Goal: Task Accomplishment & Management: Manage account settings

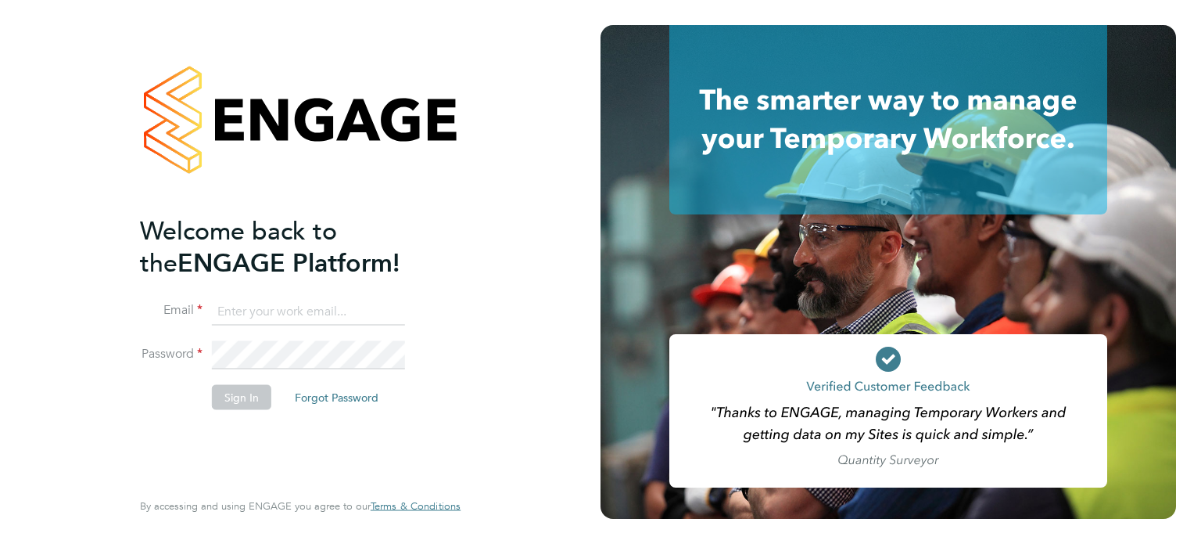
type input "amie.day@morganhunt.com"
click at [241, 399] on button "Sign In" at bounding box center [241, 396] width 59 height 25
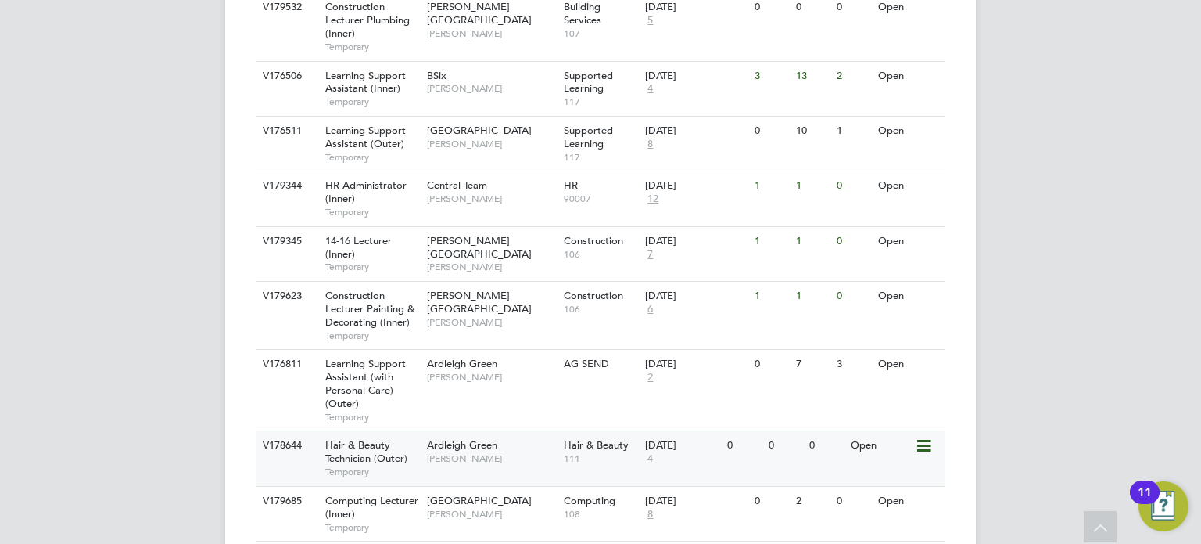
scroll to position [939, 0]
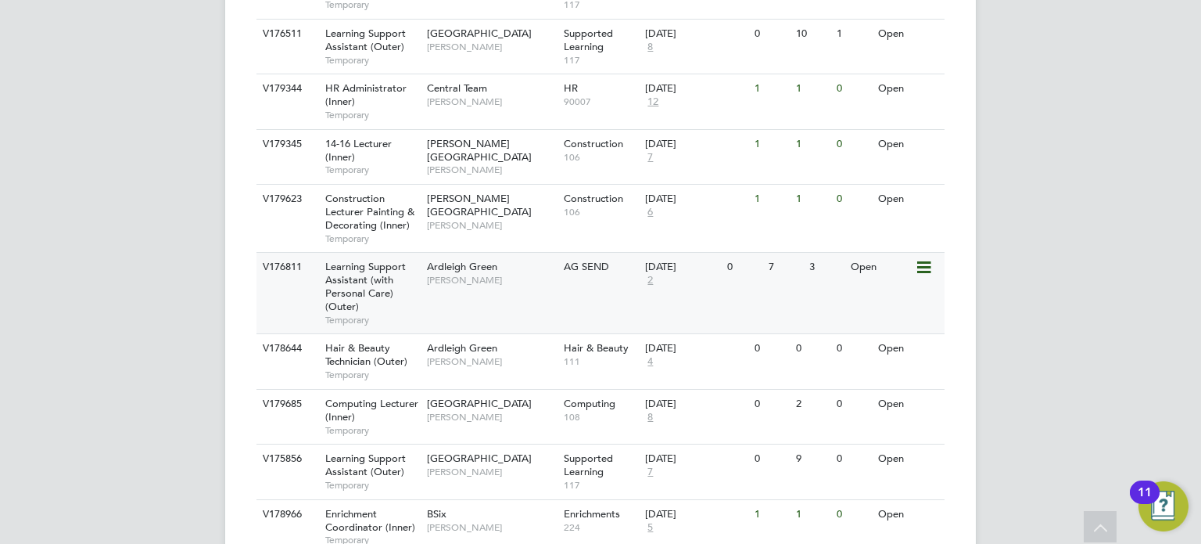
click at [547, 293] on div "V176811 Learning Support Assistant (with Personal Care) (Outer) Temporary Ardle…" at bounding box center [601, 292] width 688 height 81
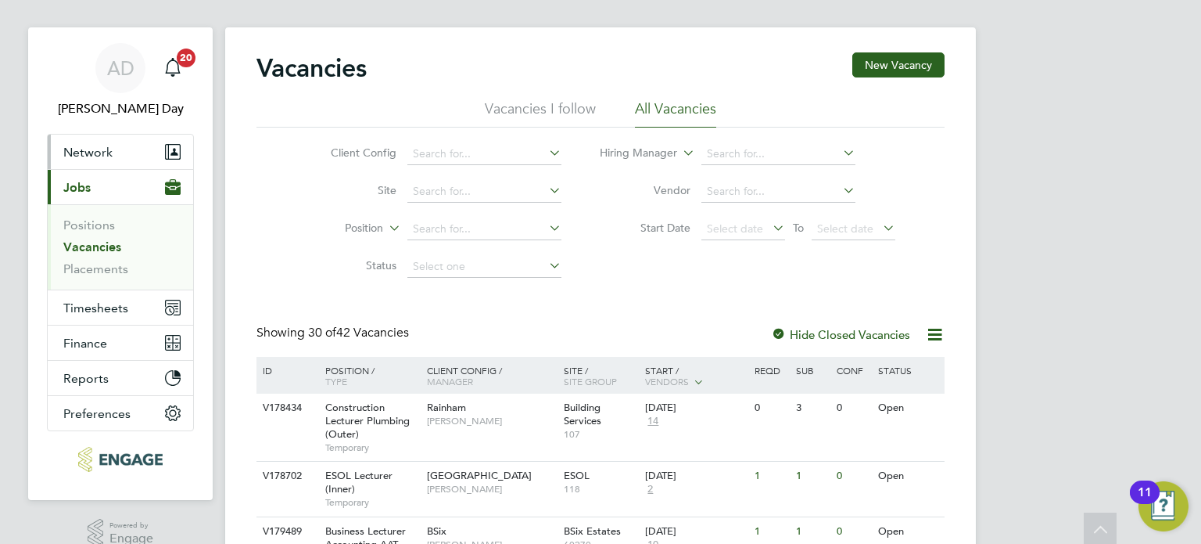
scroll to position [0, 0]
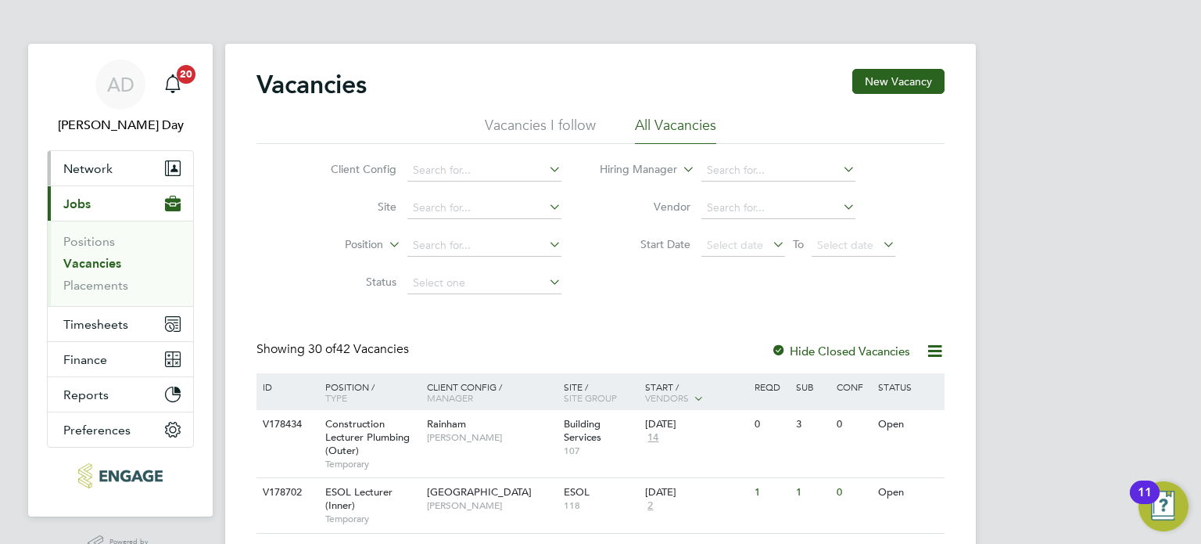
click at [91, 170] on span "Network" at bounding box center [87, 168] width 49 height 15
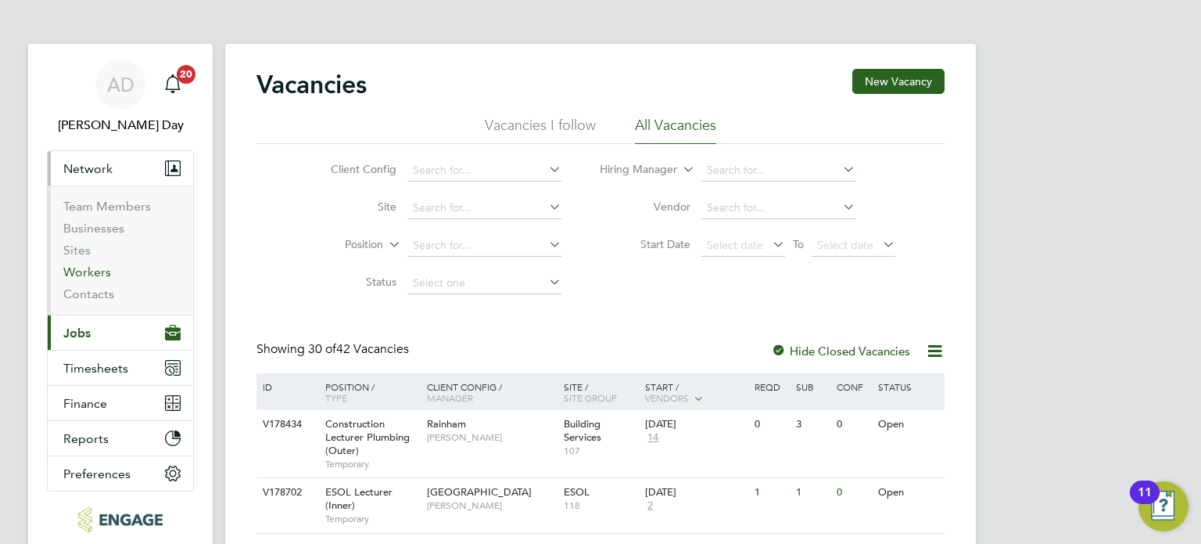
click at [103, 271] on link "Workers" at bounding box center [87, 271] width 48 height 15
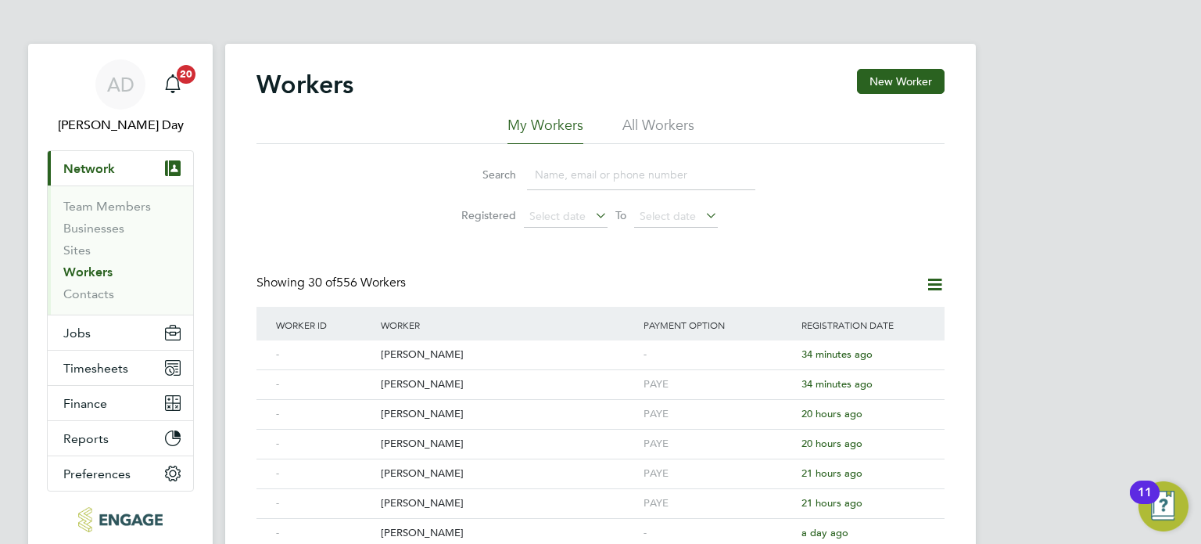
click at [594, 170] on input at bounding box center [641, 175] width 228 height 31
type input "jane"
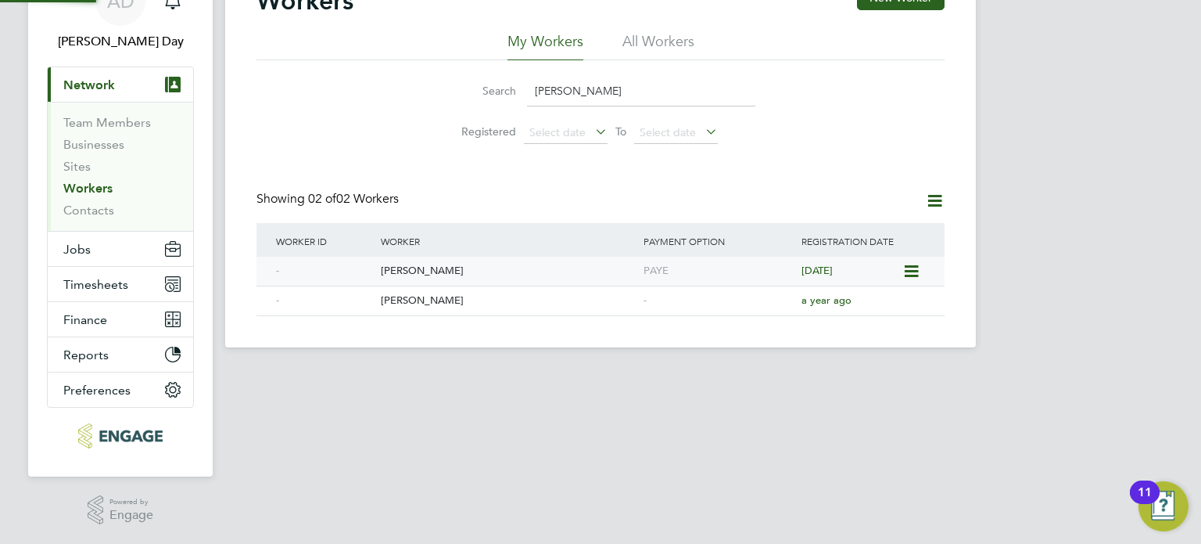
scroll to position [81, 0]
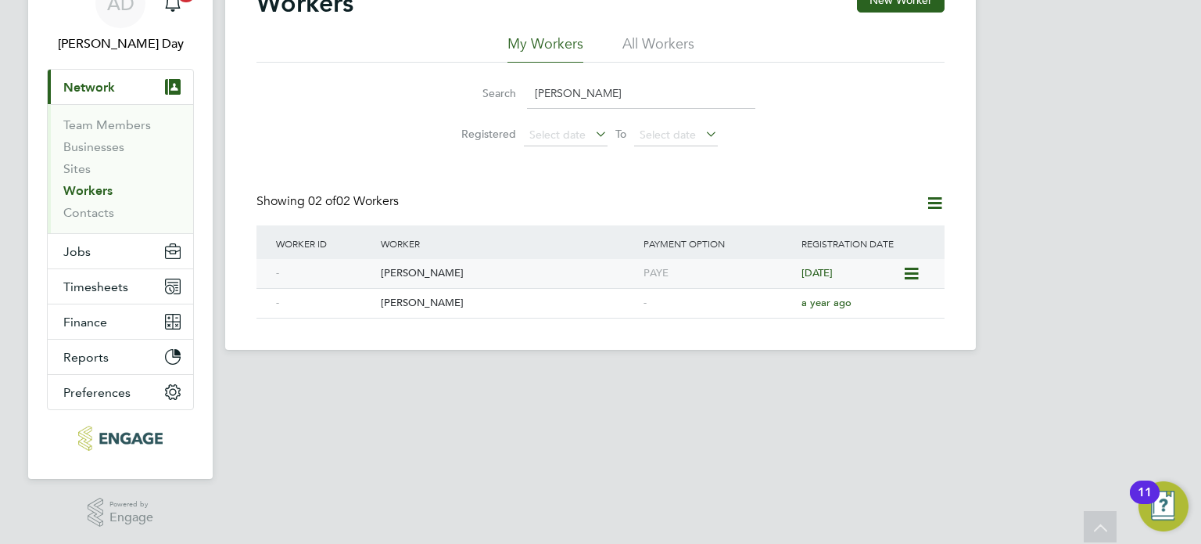
click at [497, 276] on div "Jane Kamau" at bounding box center [508, 273] width 263 height 29
click at [70, 252] on span "Jobs" at bounding box center [76, 251] width 27 height 15
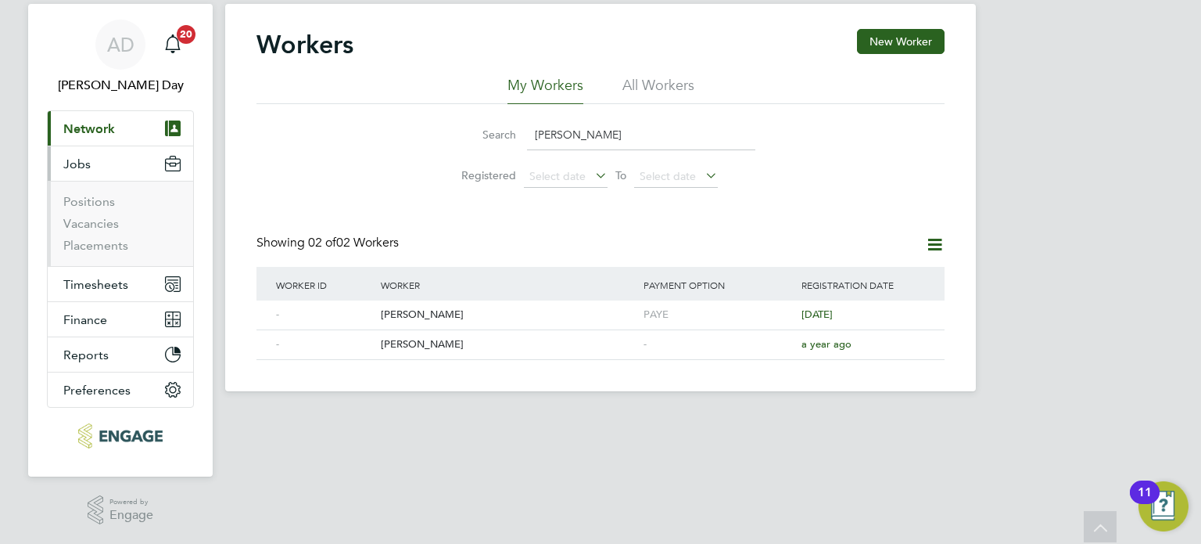
scroll to position [38, 0]
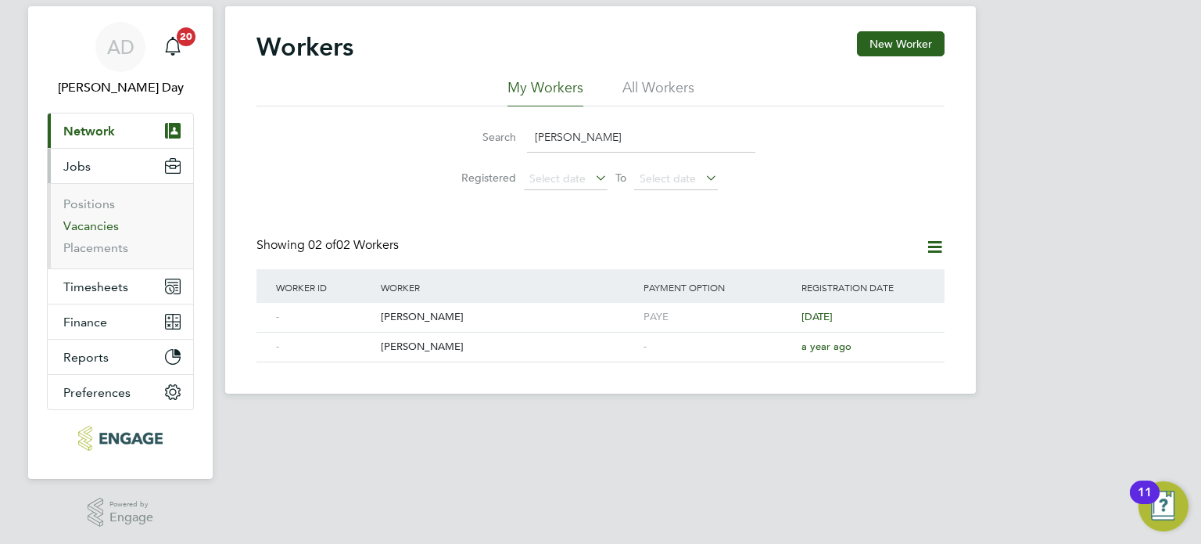
click at [96, 221] on link "Vacancies" at bounding box center [91, 225] width 56 height 15
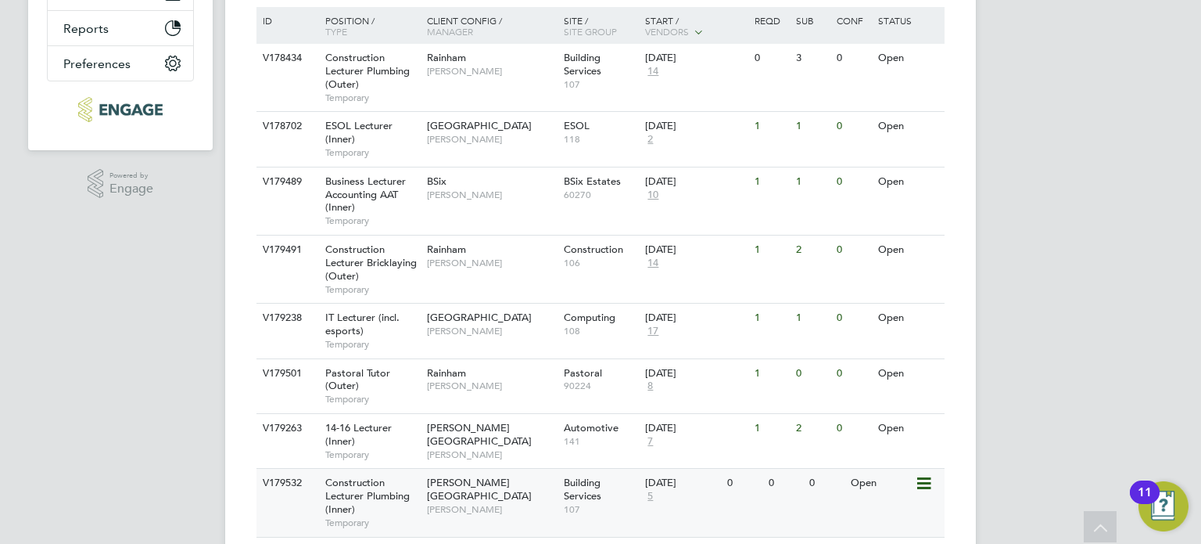
scroll to position [507, 0]
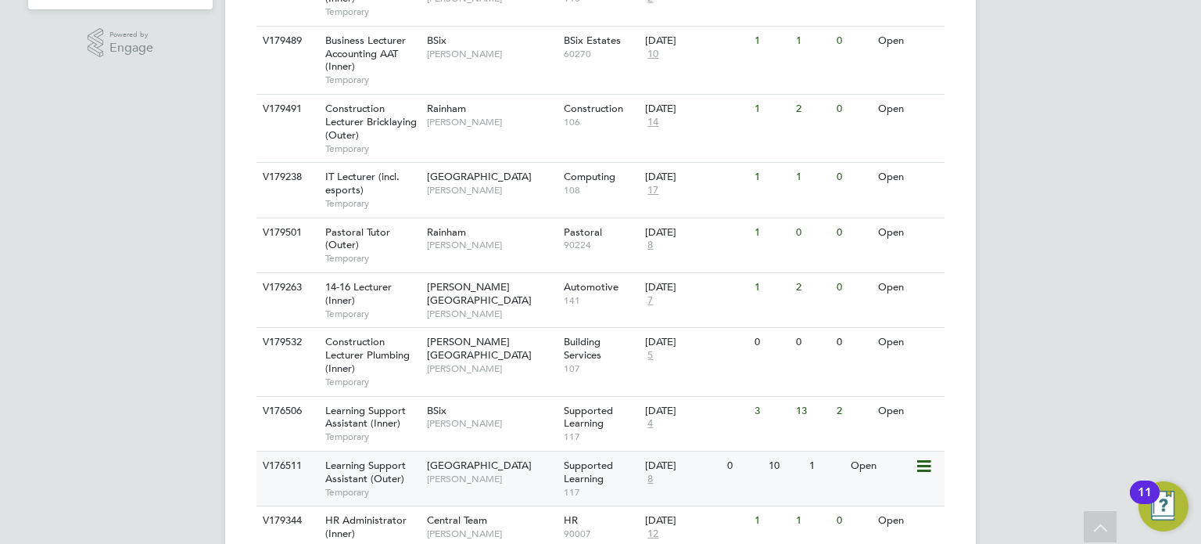
click at [612, 475] on div "Supported Learning 117" at bounding box center [601, 478] width 82 height 54
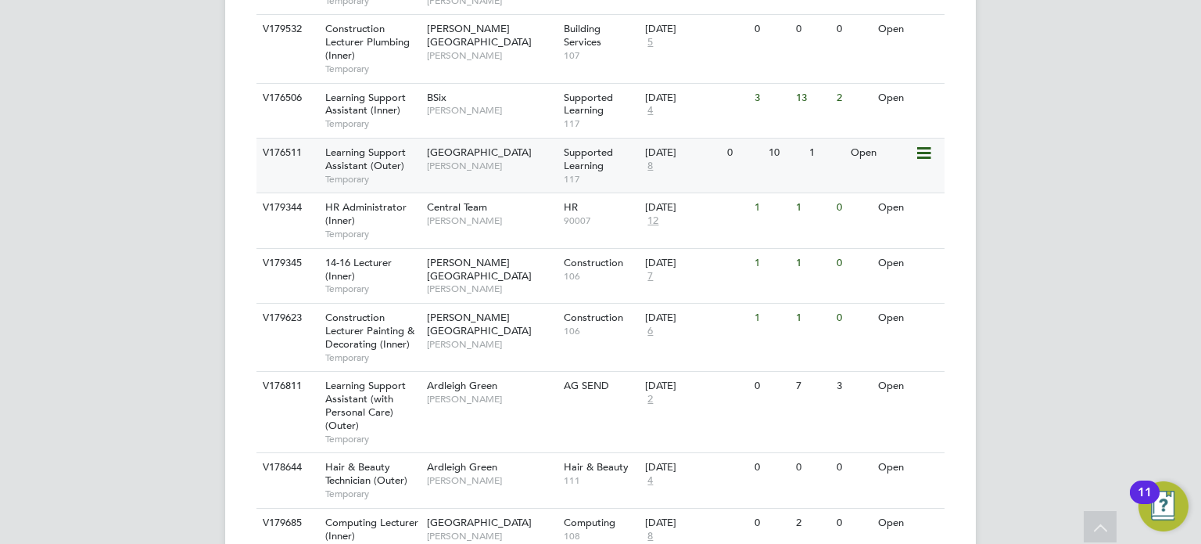
click at [510, 170] on div "Epping Forest Campus Victoria Ticehurst" at bounding box center [491, 158] width 137 height 41
click at [510, 181] on div "V176511 Learning Support Assistant (Outer) Temporary Epping Forest Campus Victo…" at bounding box center [601, 165] width 688 height 55
click at [585, 147] on span "Supported Learning" at bounding box center [588, 158] width 49 height 27
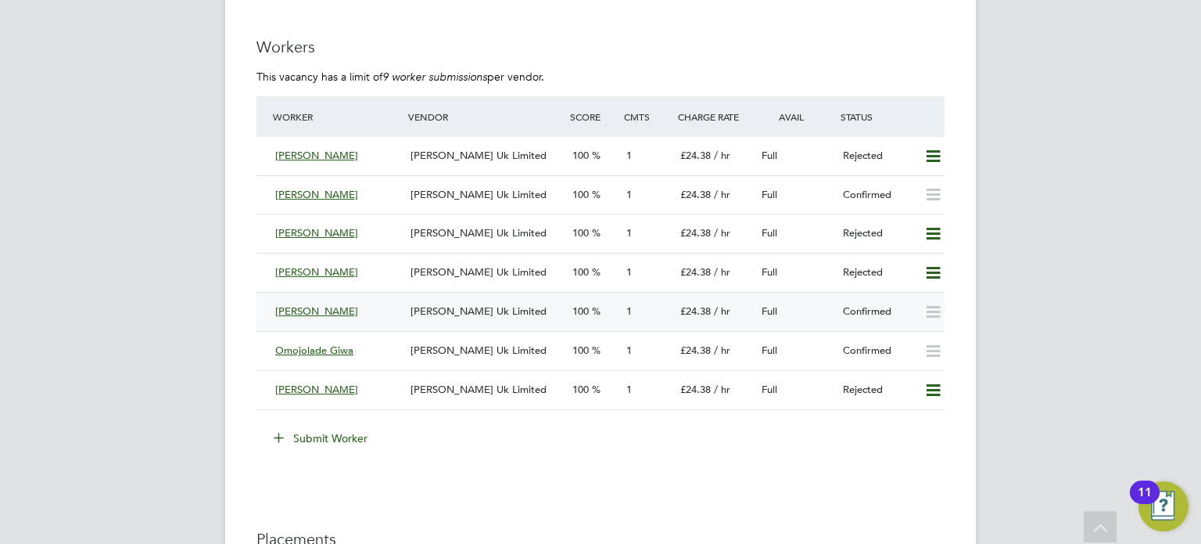
click at [520, 306] on span "Morgan Hunt Uk Limited" at bounding box center [479, 310] width 136 height 13
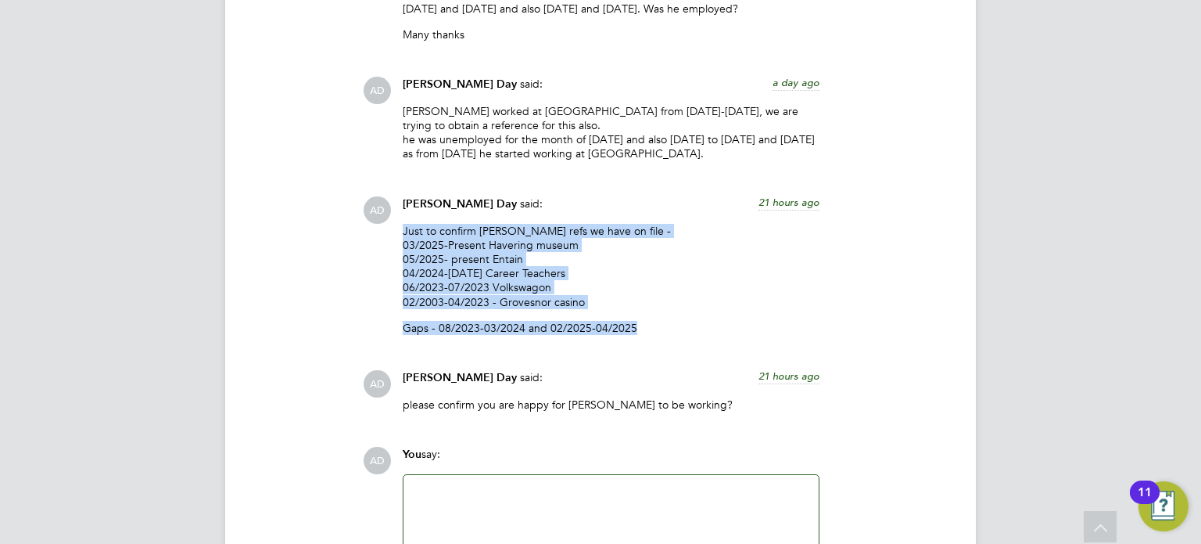
drag, startPoint x: 635, startPoint y: 314, endPoint x: 381, endPoint y: 217, distance: 272.3
click at [381, 217] on div "AD Amie Day said: 21 hours ago Just to confirm Nicholas perera refs we have on …" at bounding box center [654, 271] width 582 height 150
copy div "Just to confirm Nicholas perera refs we have on file - 03/2025-Present Havering…"
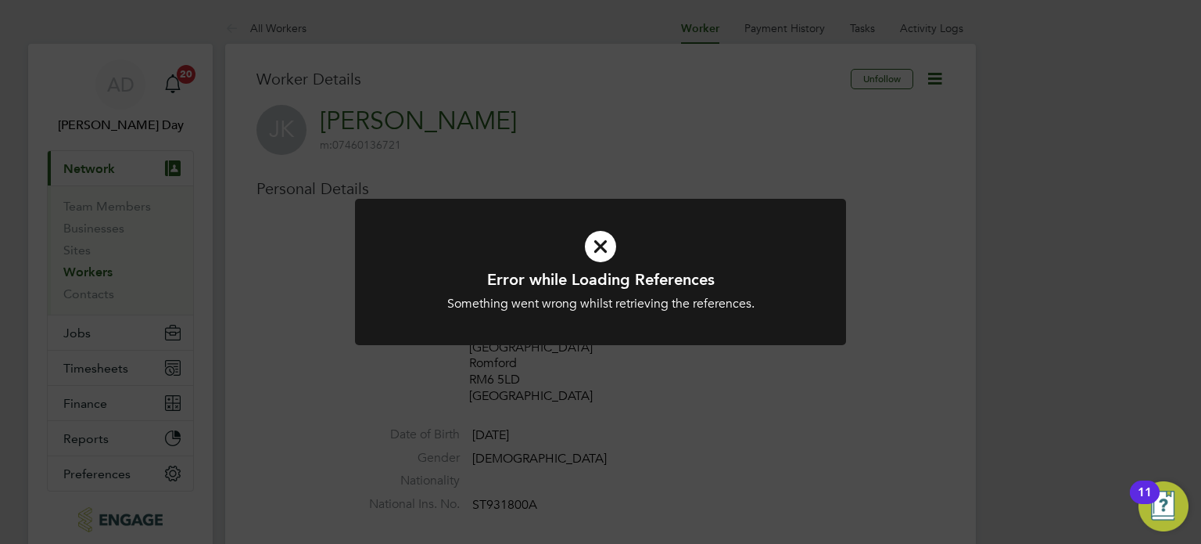
click at [600, 247] on icon at bounding box center [600, 246] width 407 height 61
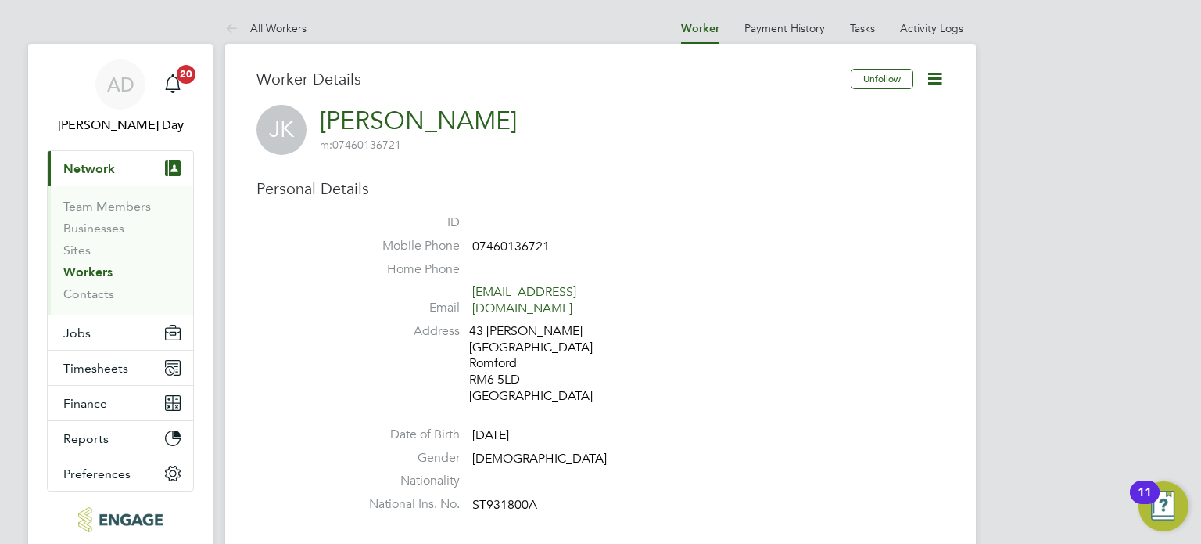
click at [933, 84] on icon at bounding box center [935, 79] width 20 height 20
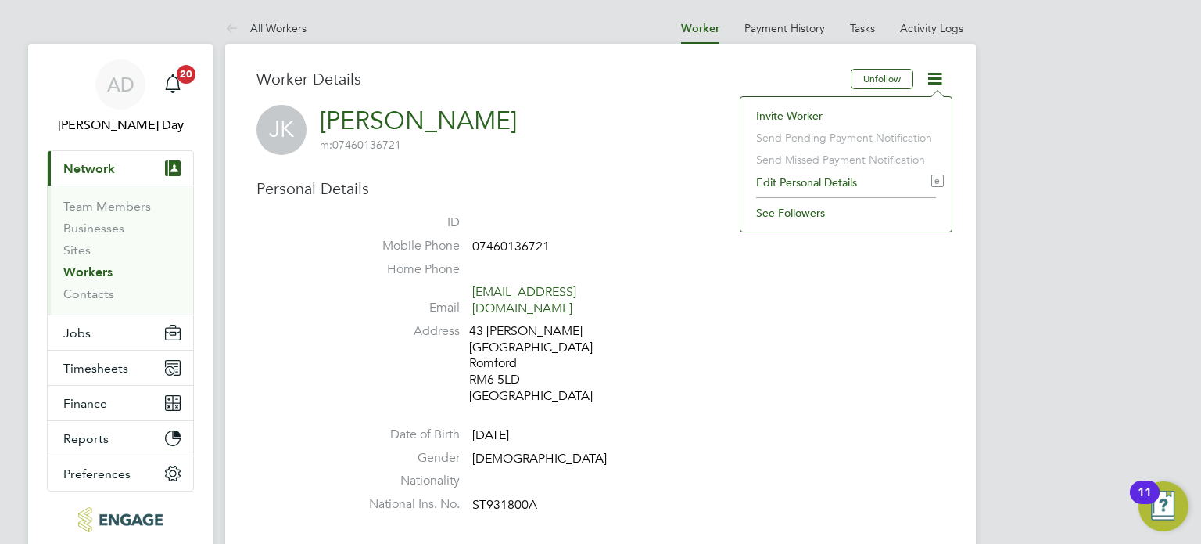
click at [848, 114] on li "Invite Worker" at bounding box center [846, 116] width 196 height 22
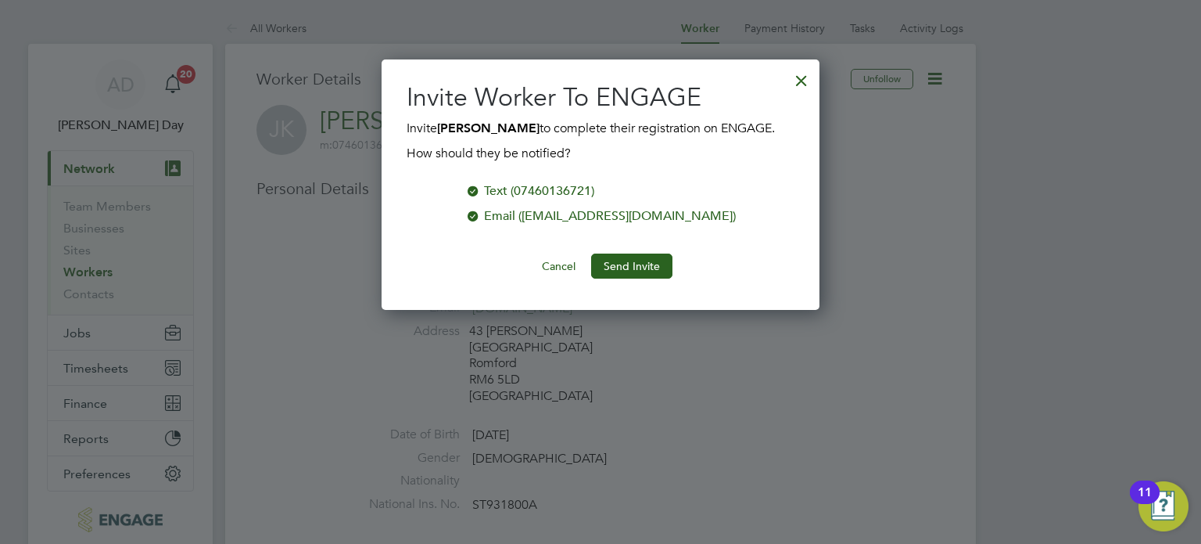
scroll to position [250, 439]
click at [657, 266] on button "Send Invite" at bounding box center [631, 265] width 81 height 25
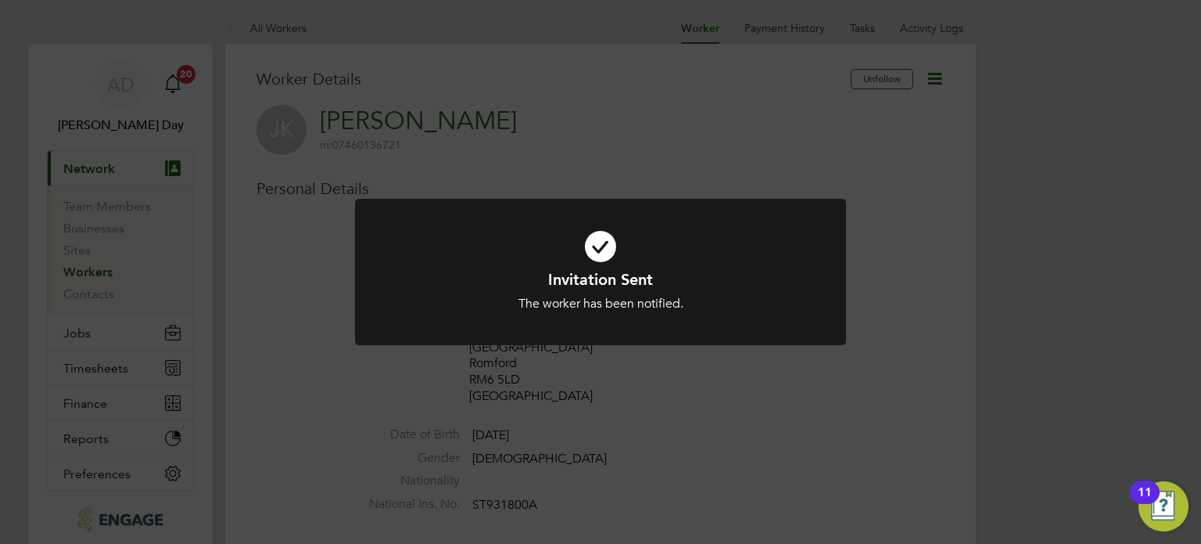
click at [889, 165] on div "Invitation Sent The worker has been notified. Cancel Okay" at bounding box center [600, 272] width 1201 height 544
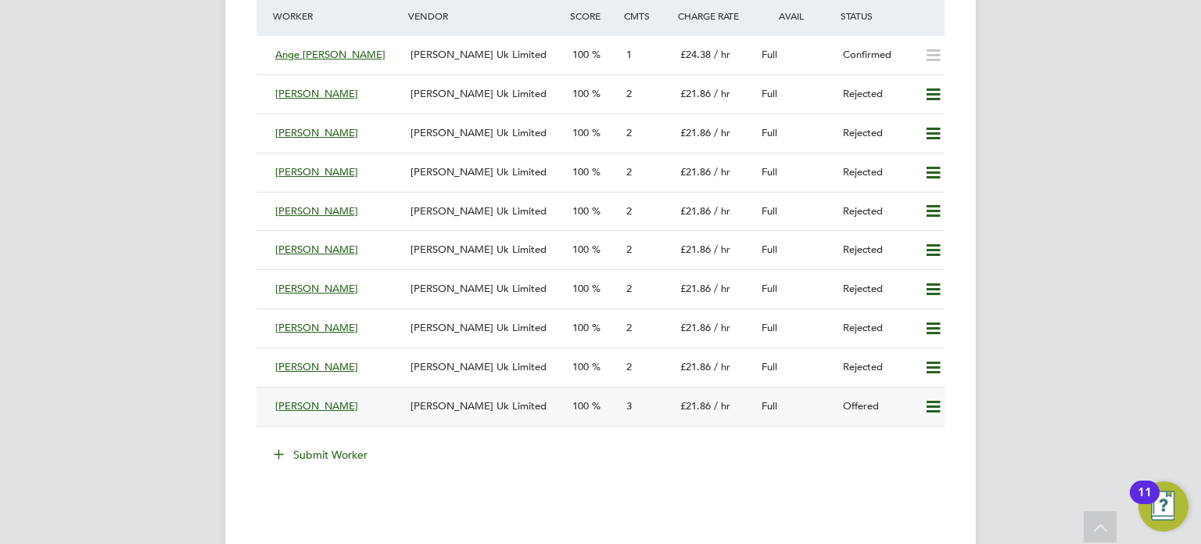
click at [929, 403] on icon at bounding box center [934, 406] width 20 height 13
click at [917, 432] on li "Confirm" at bounding box center [910, 439] width 59 height 22
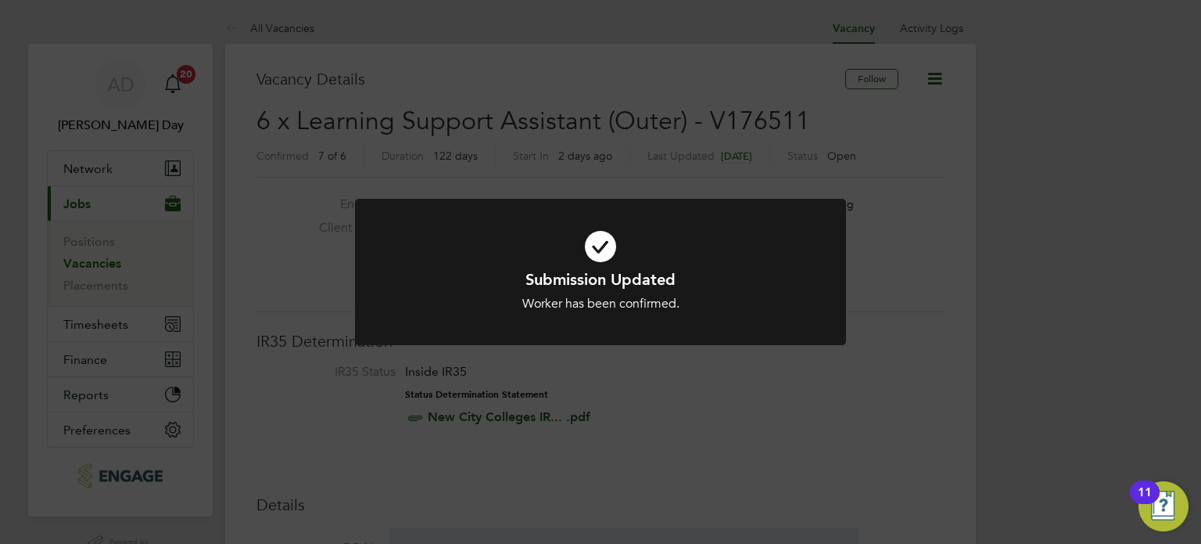
click at [662, 371] on div "Submission Updated Worker has been confirmed. Cancel Okay" at bounding box center [600, 272] width 1201 height 544
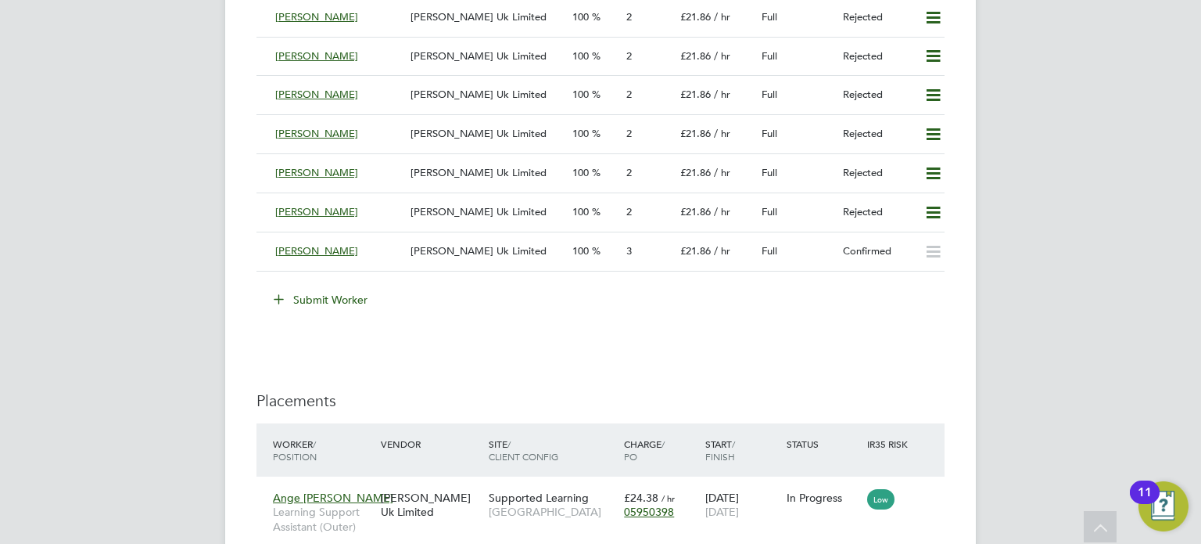
scroll to position [3285, 0]
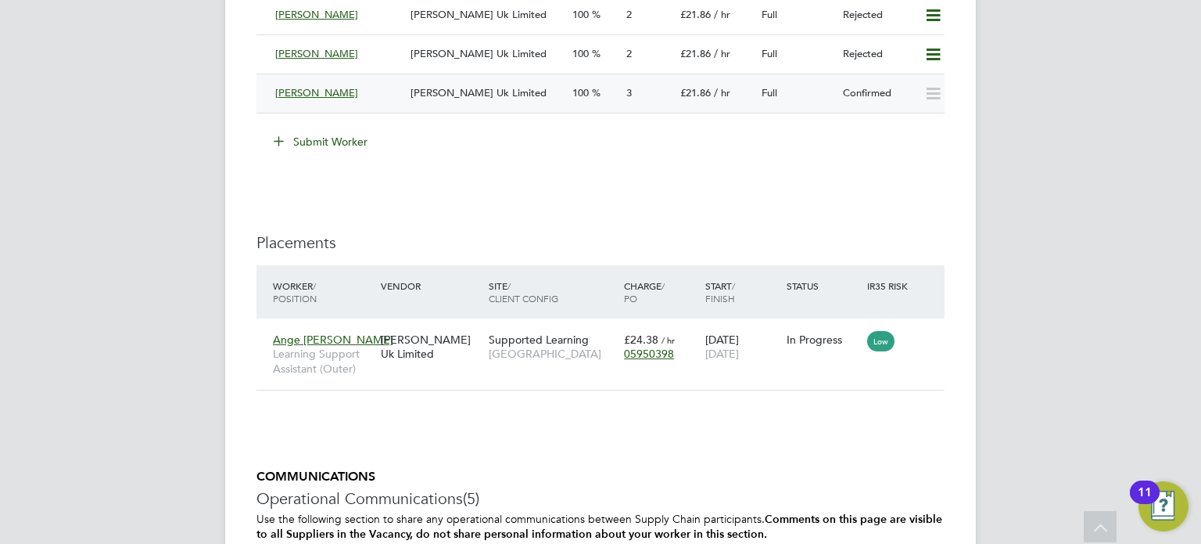
click at [552, 87] on div "[PERSON_NAME] Uk Limited" at bounding box center [485, 94] width 162 height 26
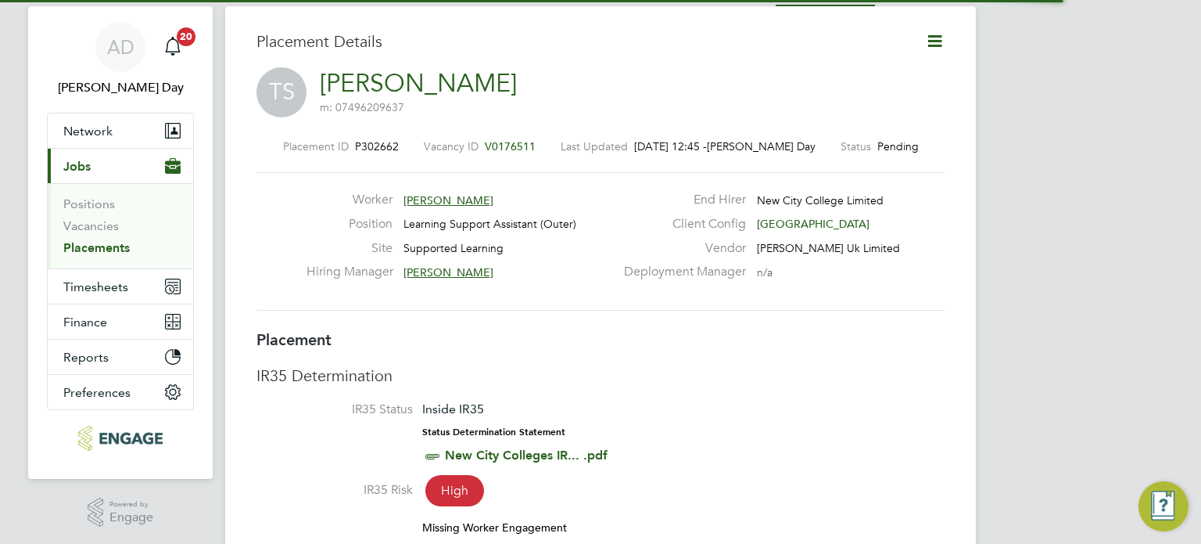
scroll to position [8, 7]
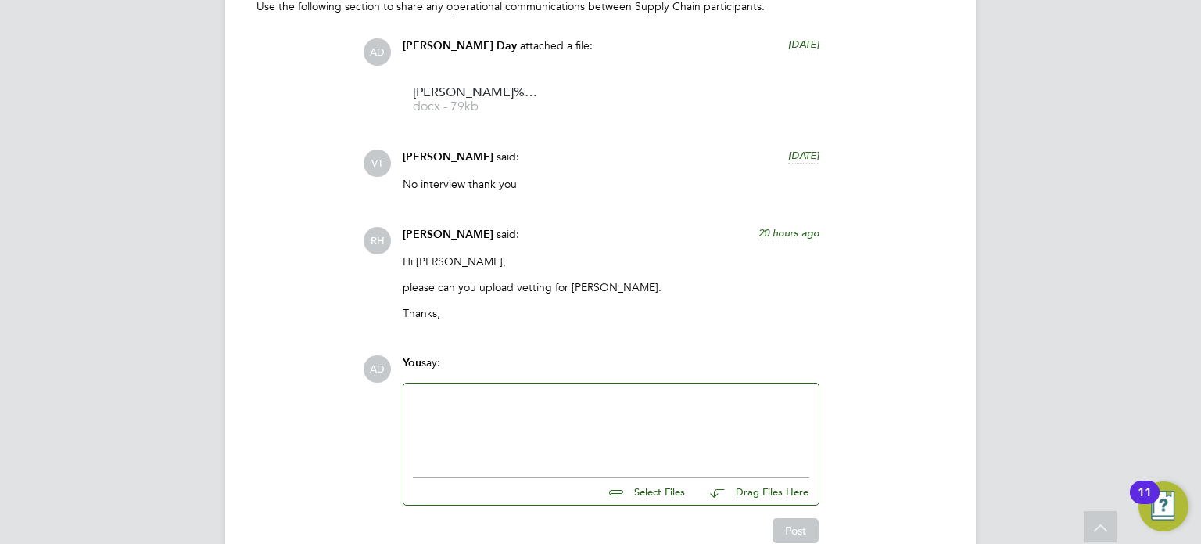
click at [643, 494] on input "file" at bounding box center [692, 489] width 235 height 22
type input "C:\fakepath\Candidate Vetting Form - Tanaka sekitoleko.docx"
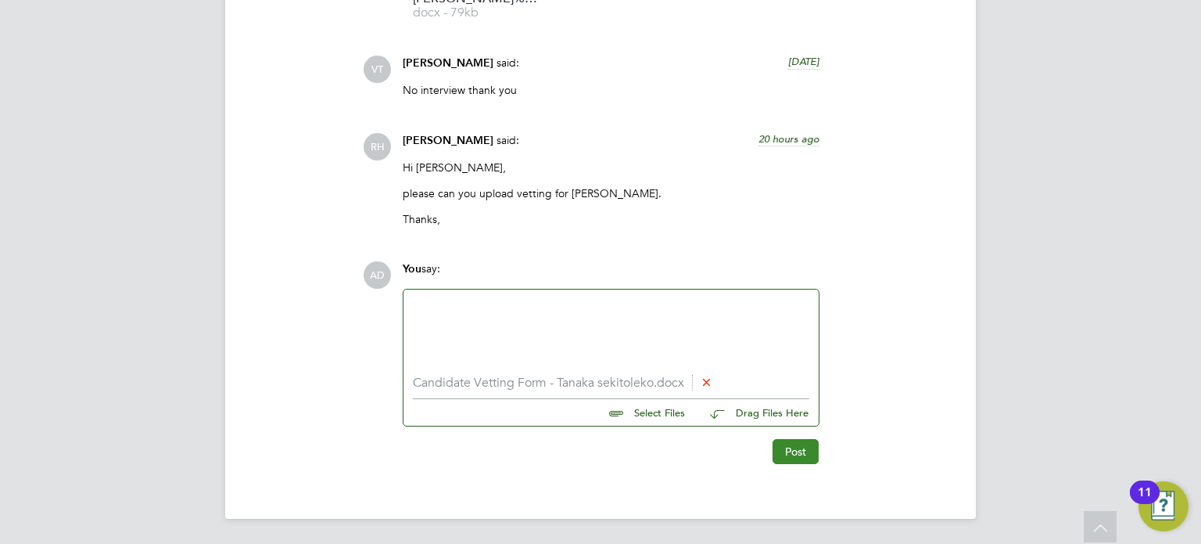
click at [795, 446] on button "Post" at bounding box center [796, 451] width 46 height 25
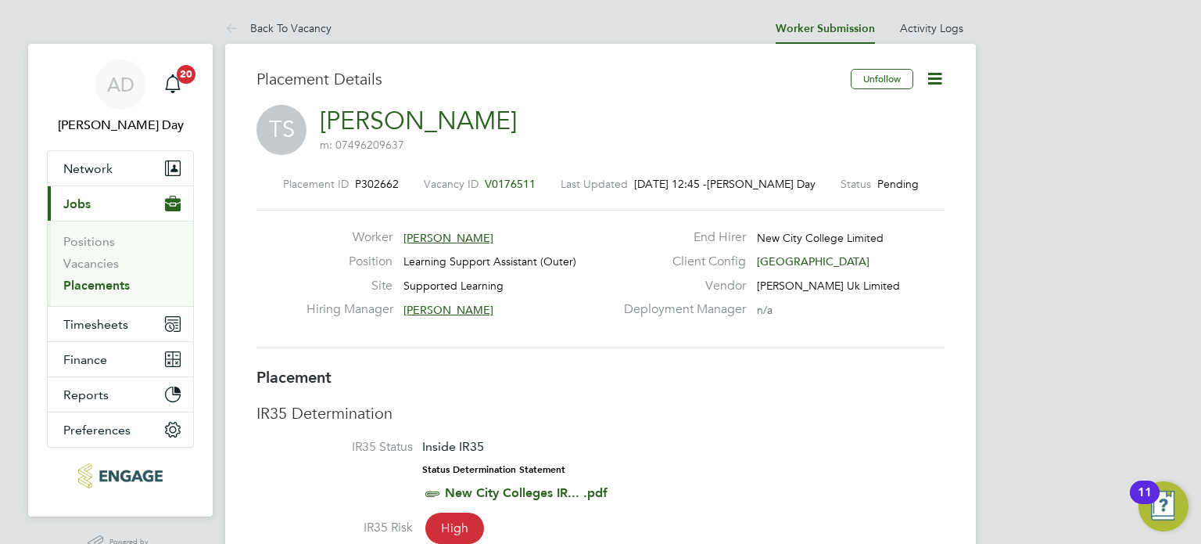
click at [929, 78] on icon at bounding box center [935, 79] width 20 height 20
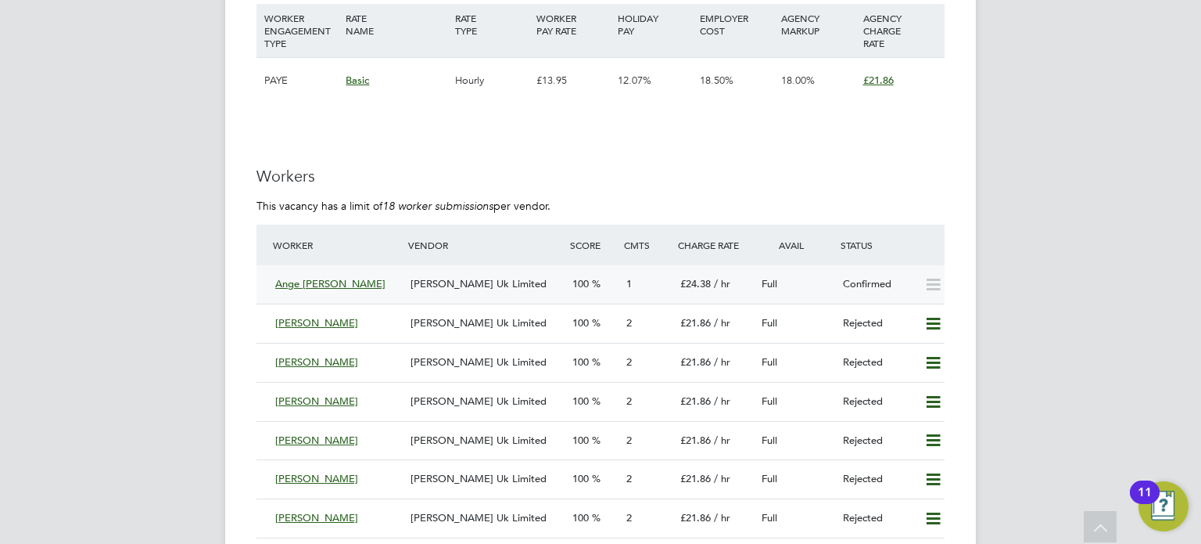
click at [566, 287] on div "100" at bounding box center [593, 284] width 54 height 26
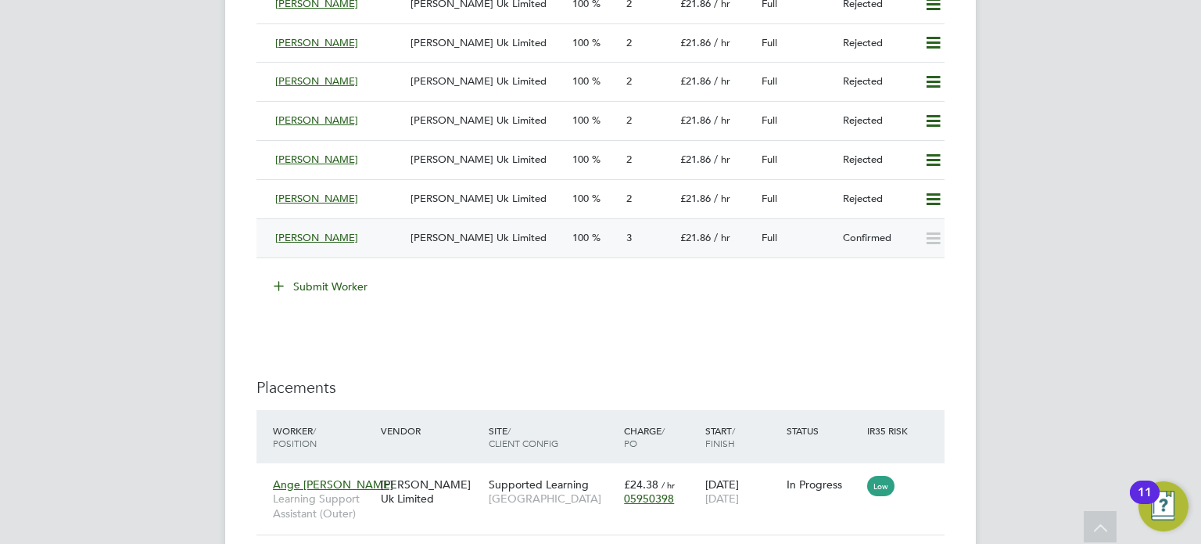
click at [581, 241] on span "100" at bounding box center [580, 237] width 16 height 13
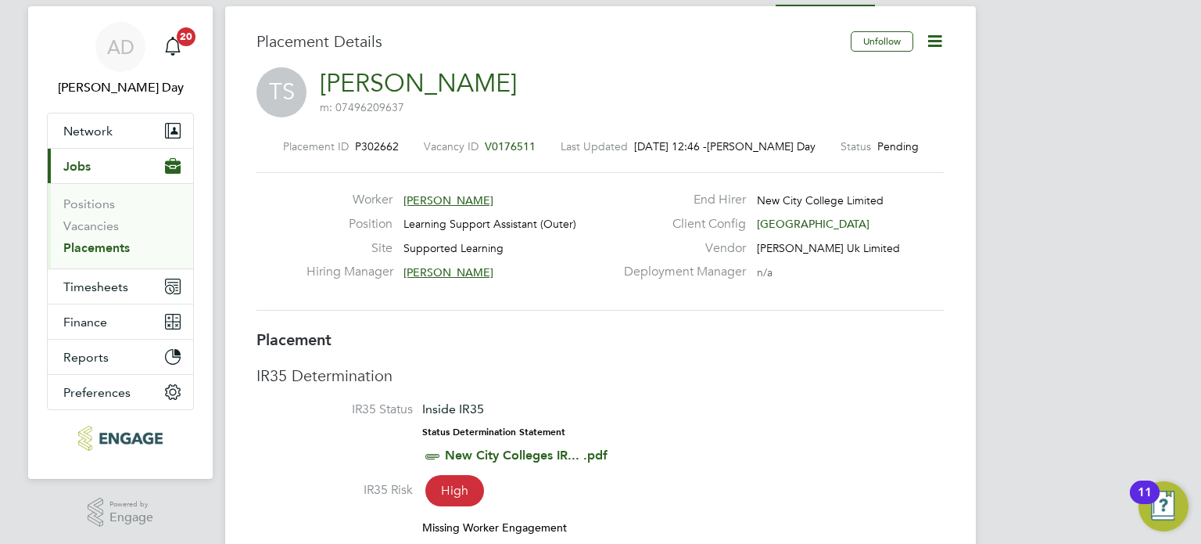
click at [932, 40] on icon at bounding box center [935, 41] width 20 height 20
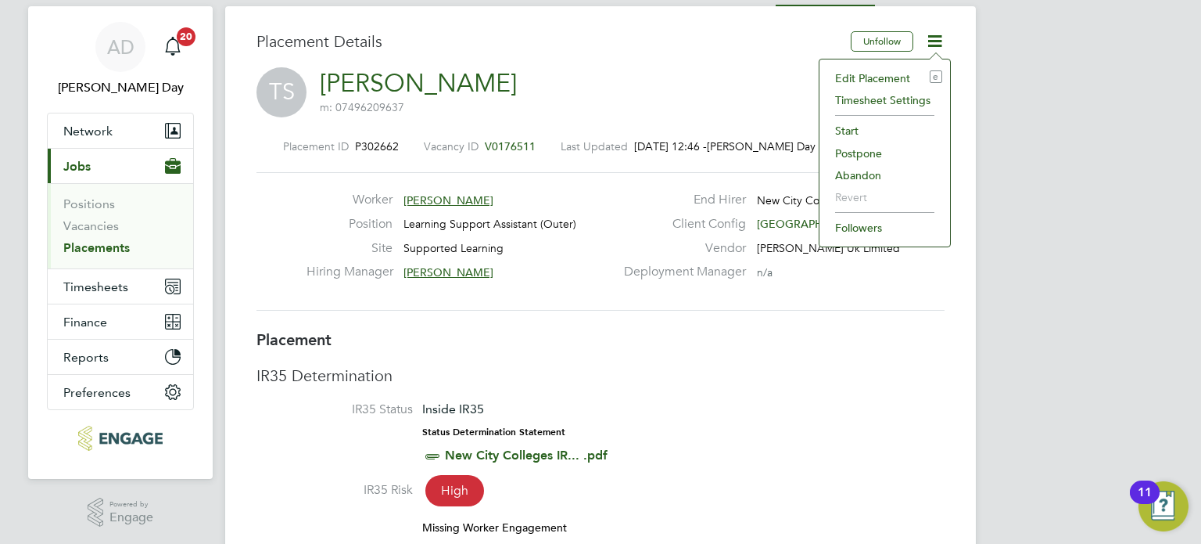
click at [881, 71] on li "Edit Placement e" at bounding box center [884, 78] width 115 height 22
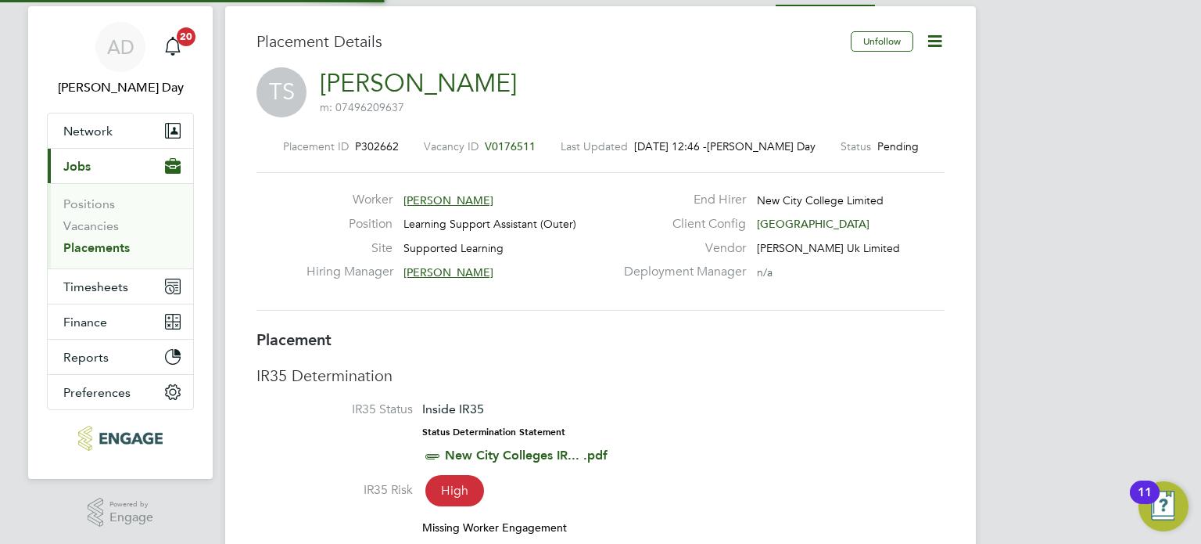
type input "[PERSON_NAME]"
type input "[DATE]"
type input "09:00"
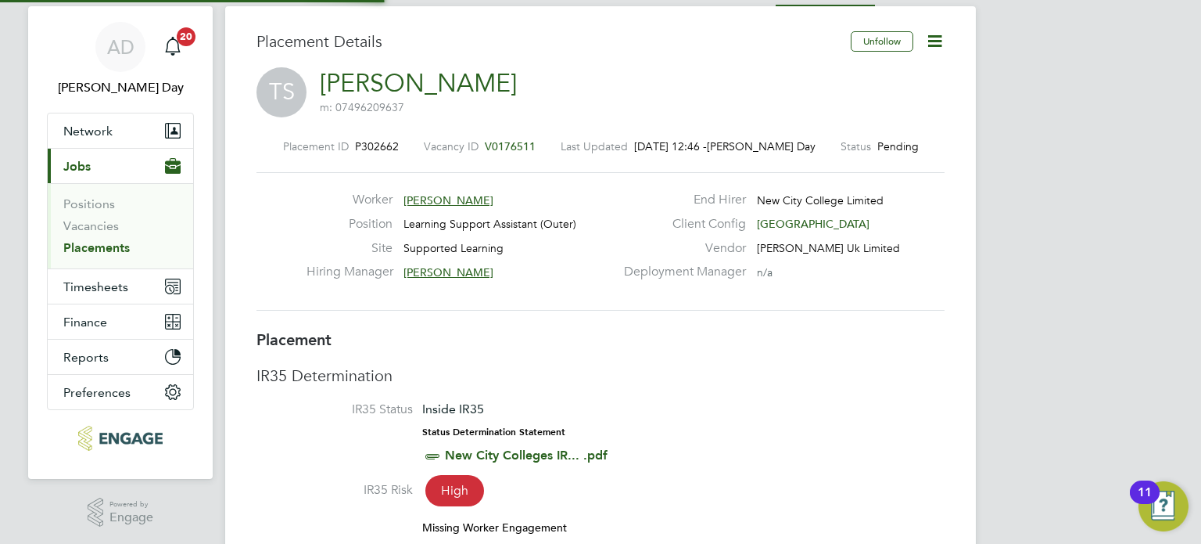
type input "16:00"
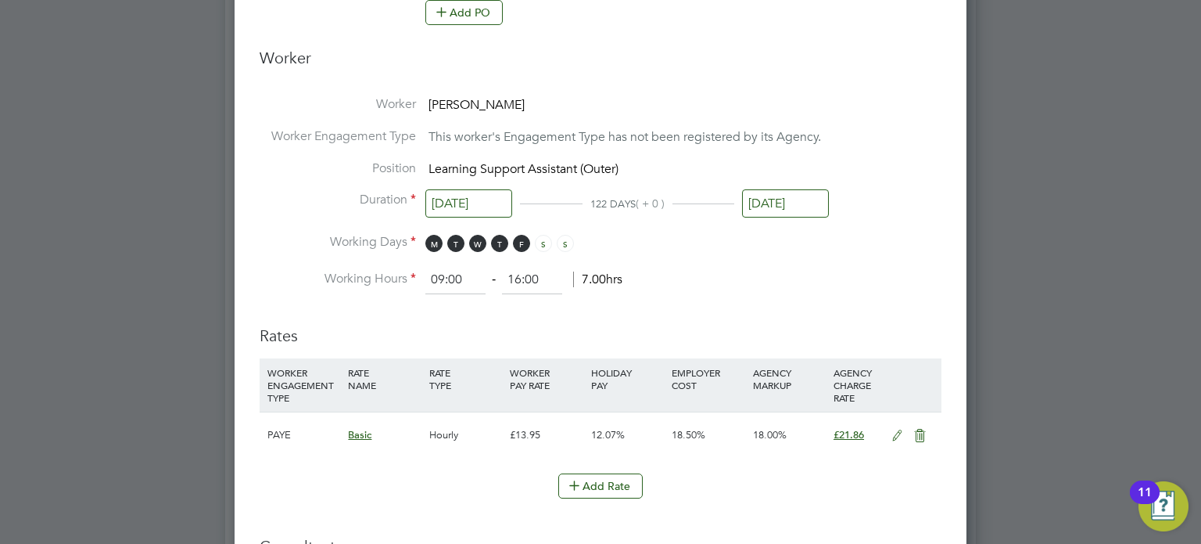
click at [895, 433] on icon at bounding box center [898, 435] width 20 height 13
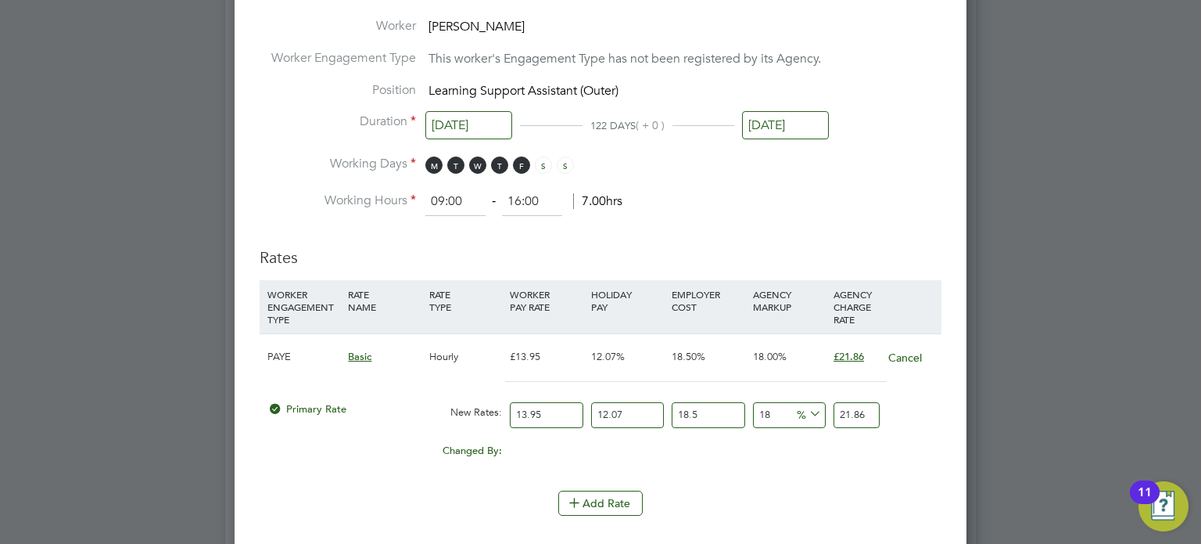
click at [860, 415] on input "21.86" at bounding box center [857, 415] width 46 height 26
click at [865, 412] on input "21.86" at bounding box center [857, 415] width 46 height 26
type input "17.672387122192507"
type input "21.8"
type input "13.354134383763427"
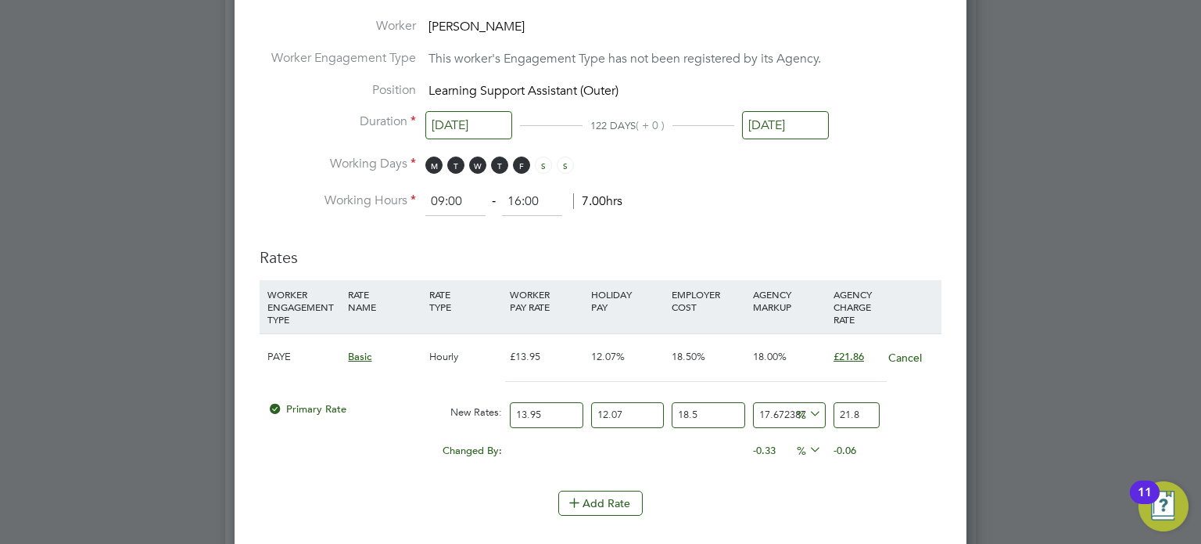
type input "21"
type input "-89.20436815392729"
type input "2"
type input "29.547582152872486"
type input "24"
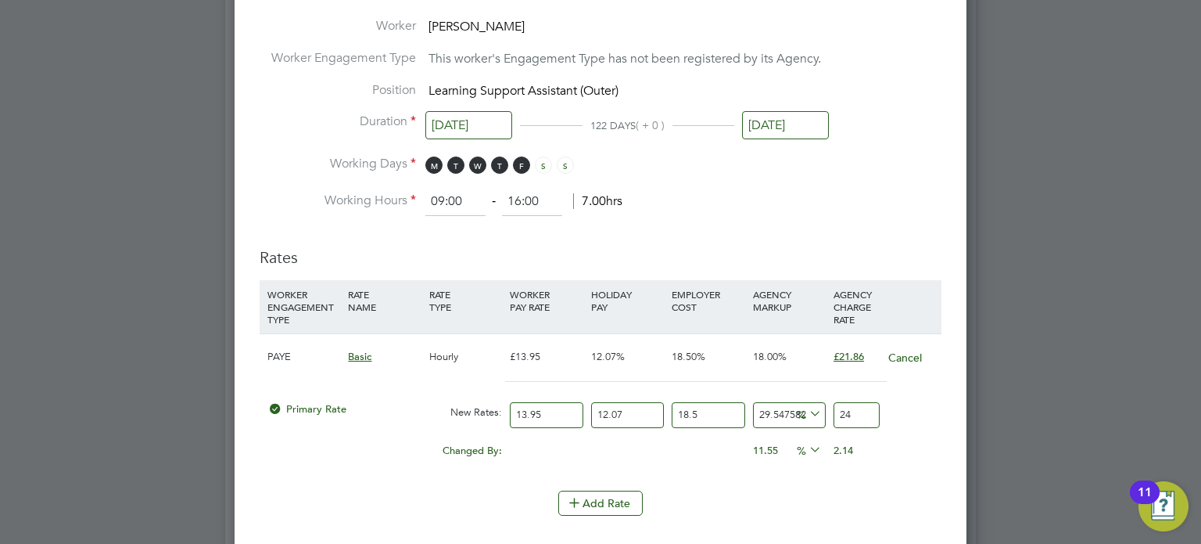
type input "31.166926929783394"
type input "24.3"
type input "31.5987522036263"
type input "24.38"
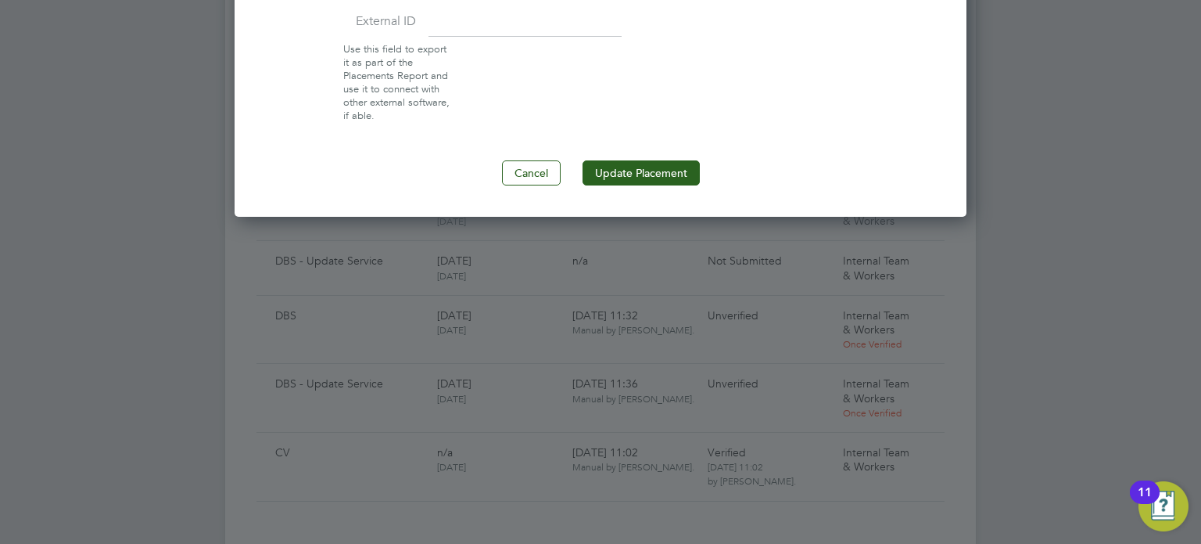
click at [640, 163] on button "Update Placement" at bounding box center [641, 172] width 117 height 25
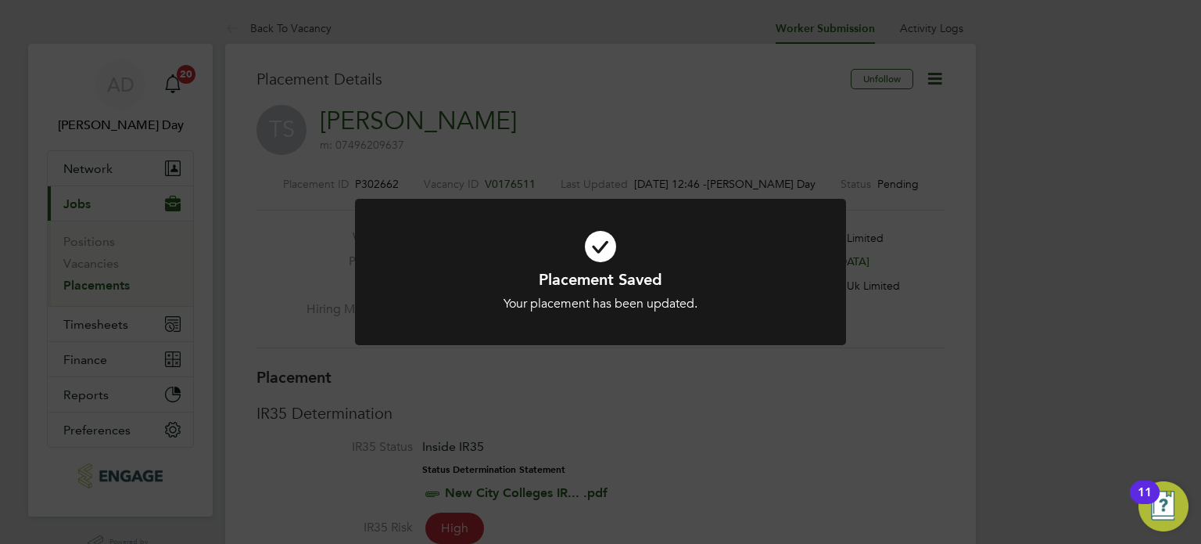
click at [738, 394] on div "Placement Saved Your placement has been updated. Cancel Okay" at bounding box center [600, 272] width 1201 height 544
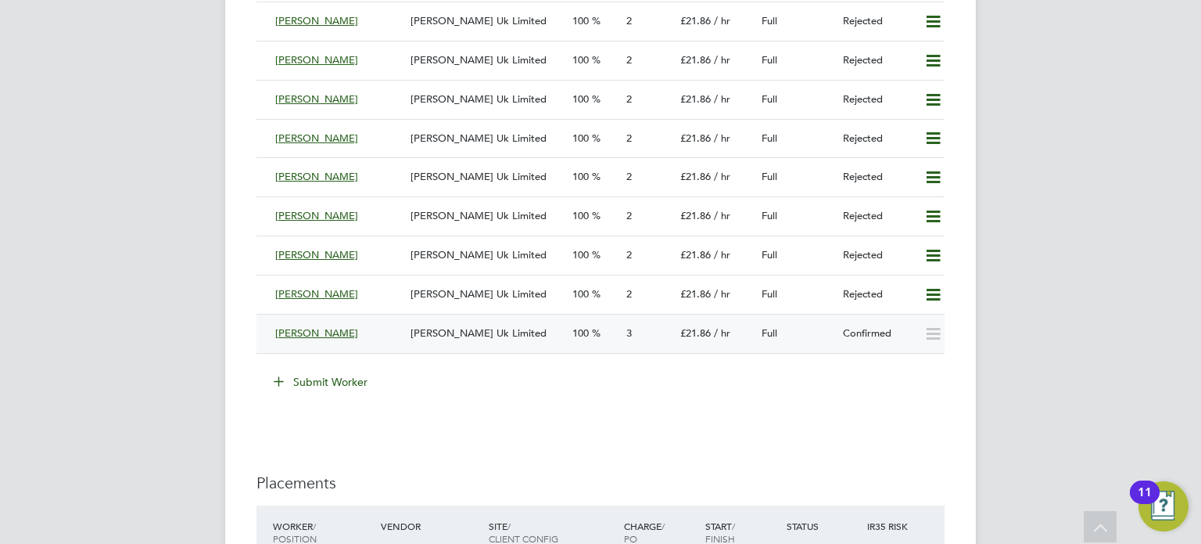
click at [563, 337] on div "[PERSON_NAME] Uk Limited" at bounding box center [485, 334] width 162 height 26
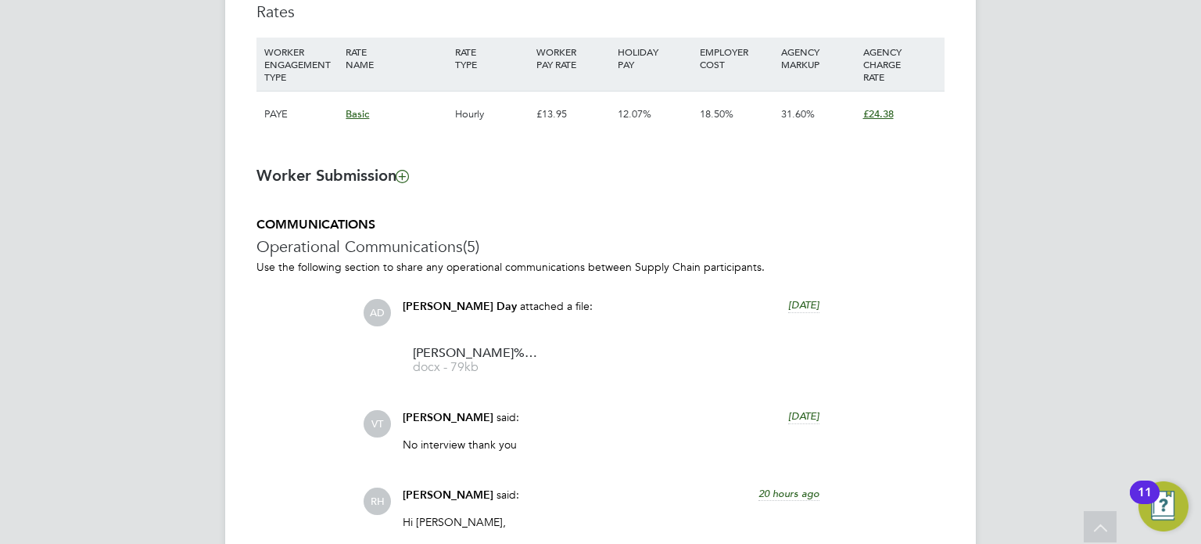
scroll to position [1330, 0]
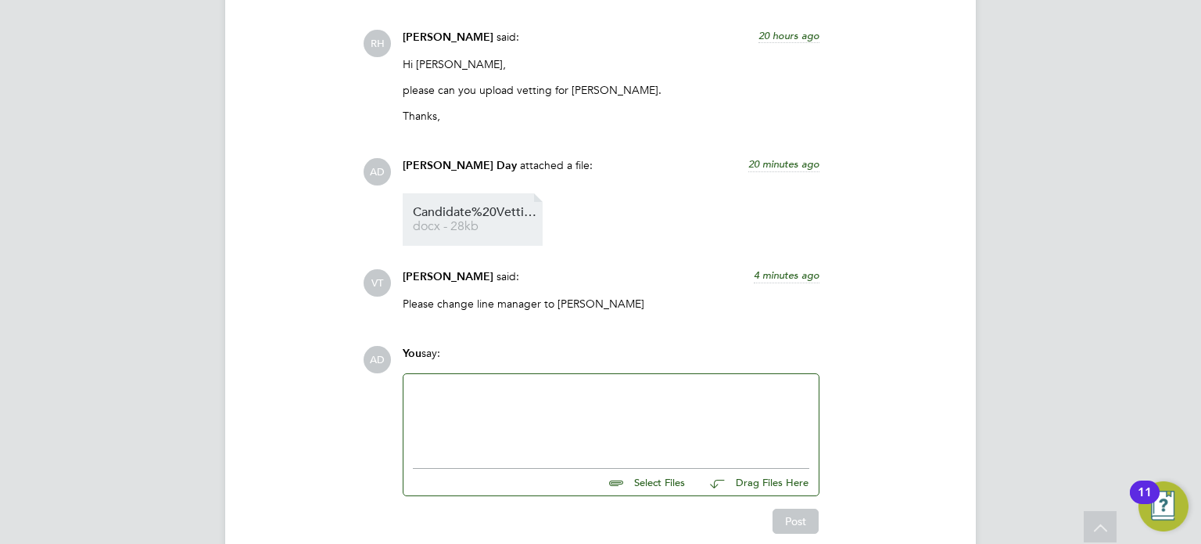
click at [466, 228] on span "docx - 28kb" at bounding box center [475, 227] width 125 height 12
click at [510, 409] on div at bounding box center [611, 416] width 397 height 67
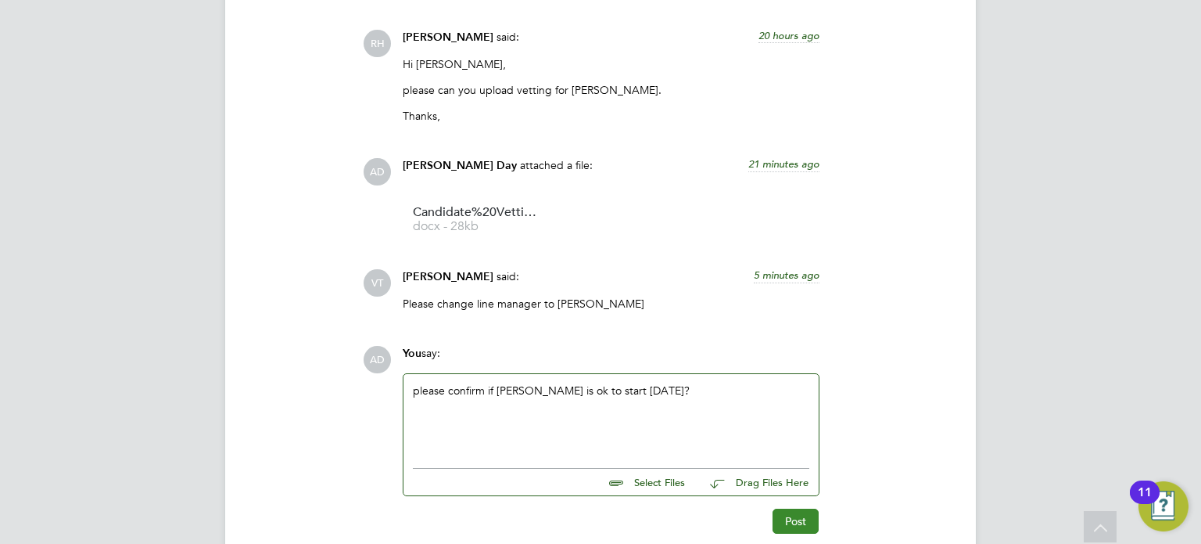
click at [814, 522] on button "Post" at bounding box center [796, 520] width 46 height 25
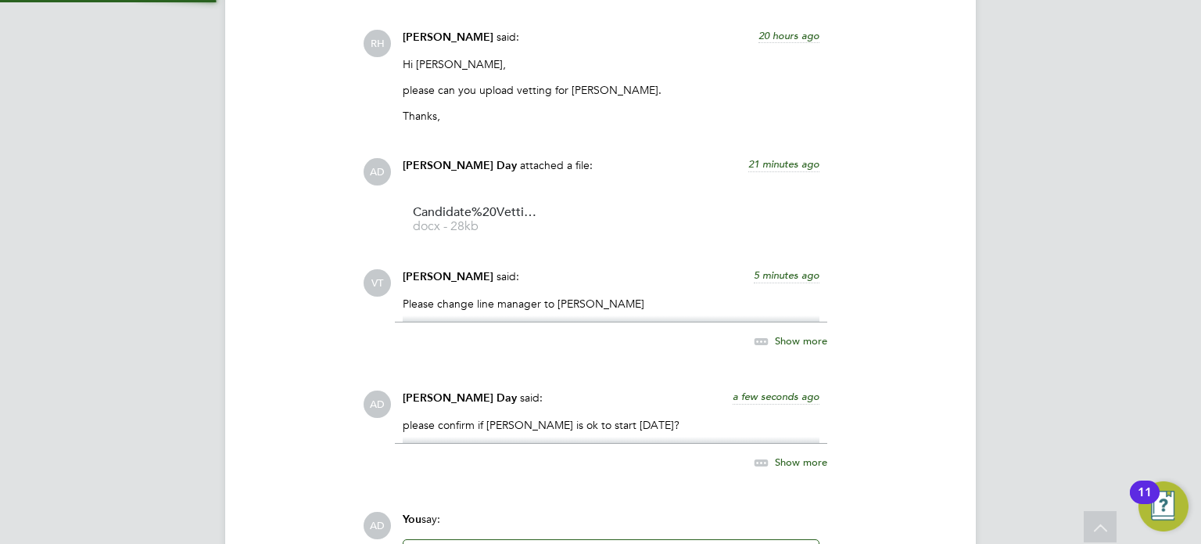
scroll to position [1711, 0]
